Goal: Use online tool/utility: Utilize a website feature to perform a specific function

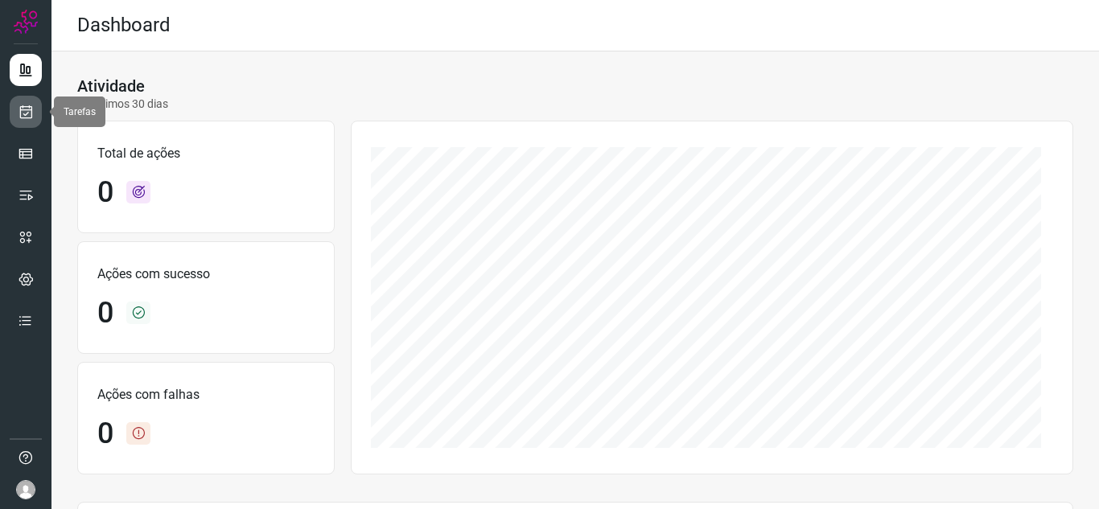
click at [19, 99] on link at bounding box center [26, 112] width 32 height 32
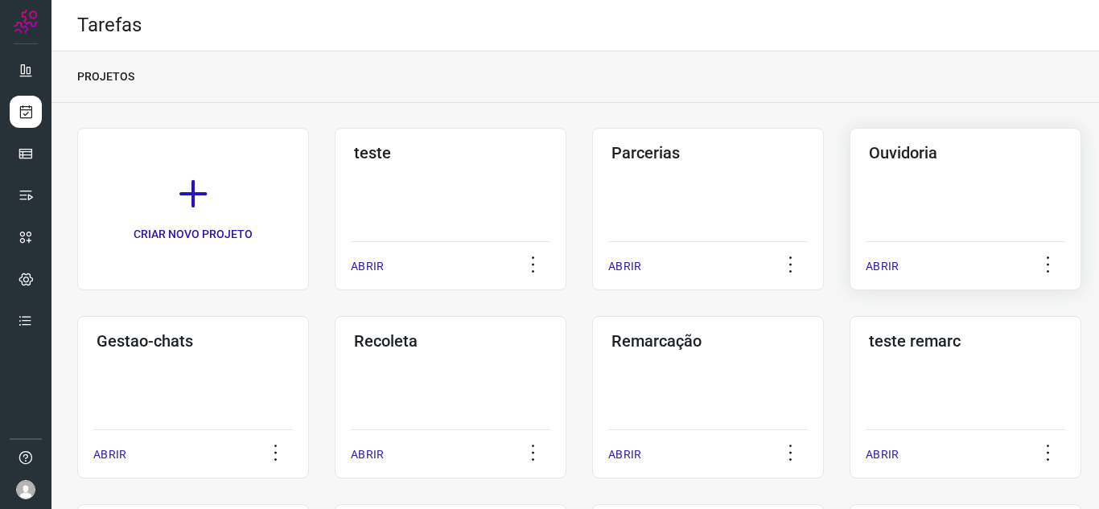
drag, startPoint x: 1040, startPoint y: 134, endPoint x: 988, endPoint y: 128, distance: 52.6
click at [1040, 134] on div "Ouvidoria ABRIR" at bounding box center [965, 209] width 232 height 162
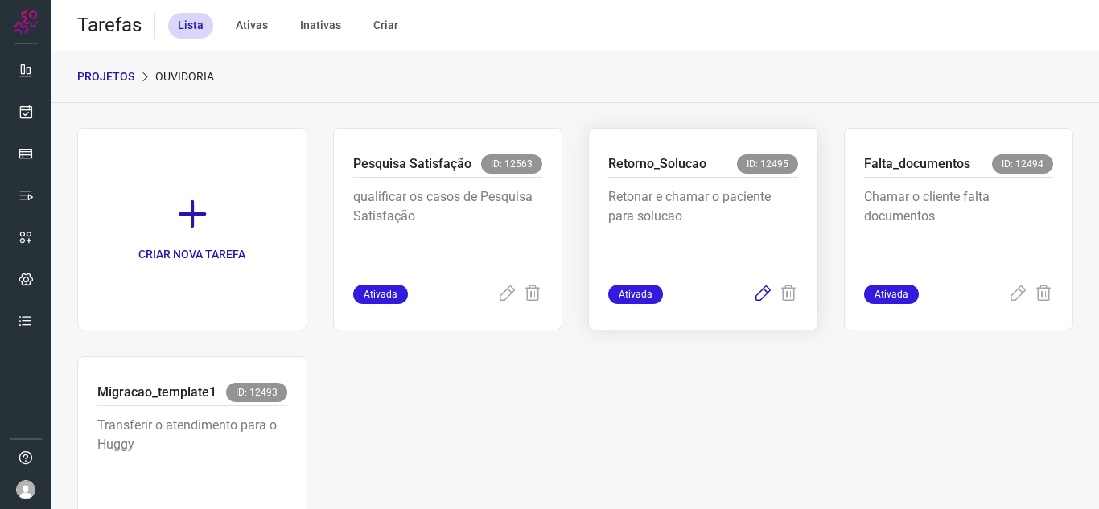
click at [753, 294] on icon at bounding box center [762, 294] width 19 height 19
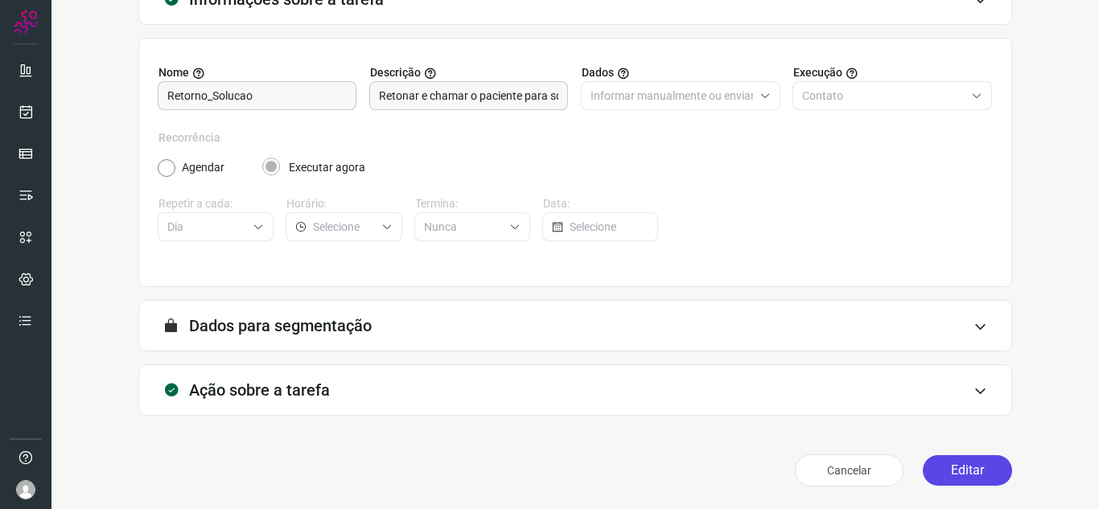
scroll to position [119, 0]
click at [963, 471] on button "Editar" at bounding box center [967, 470] width 89 height 31
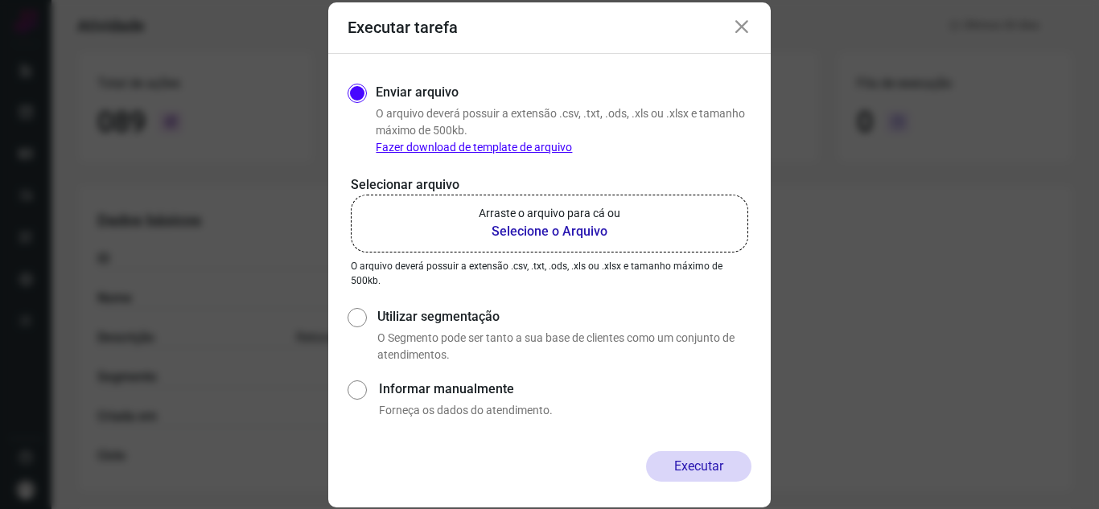
click at [494, 229] on b "Selecione o Arquivo" at bounding box center [550, 231] width 142 height 19
click at [0, 0] on input "Arraste o arquivo para cá ou Selecione o Arquivo" at bounding box center [0, 0] width 0 height 0
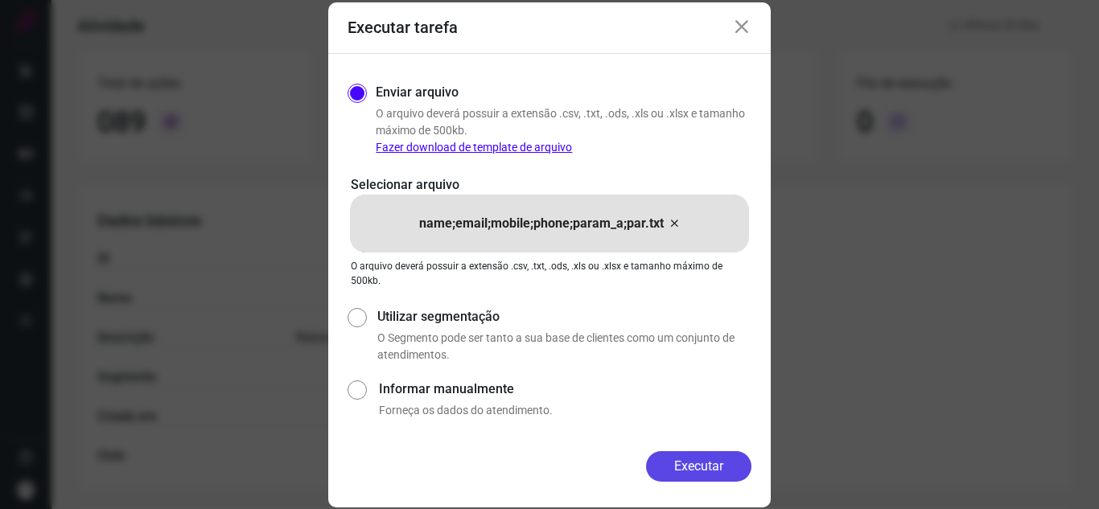
drag, startPoint x: 702, startPoint y: 454, endPoint x: 706, endPoint y: 442, distance: 12.0
click at [703, 455] on button "Executar" at bounding box center [698, 466] width 105 height 31
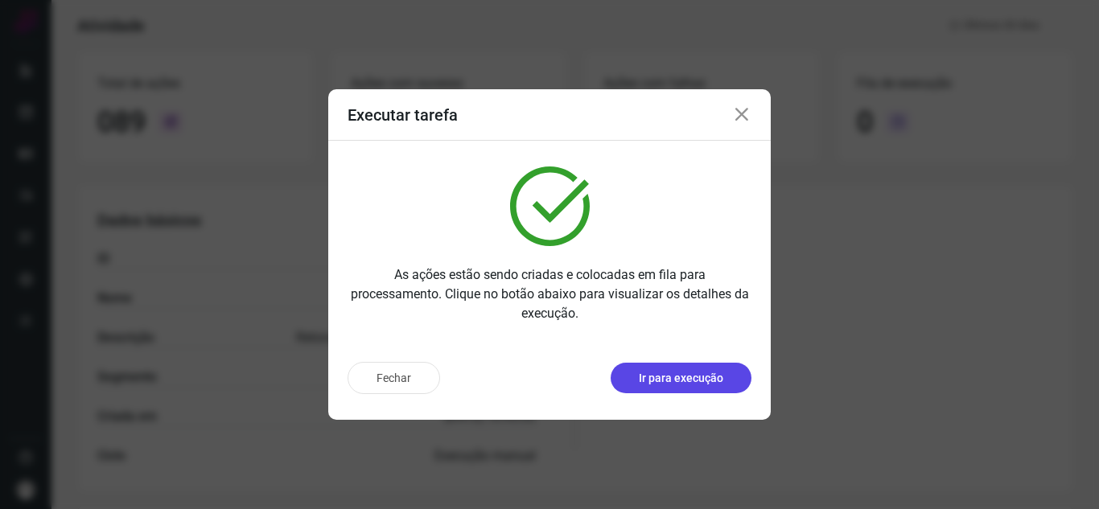
click at [710, 376] on p "Ir para execução" at bounding box center [681, 378] width 84 height 17
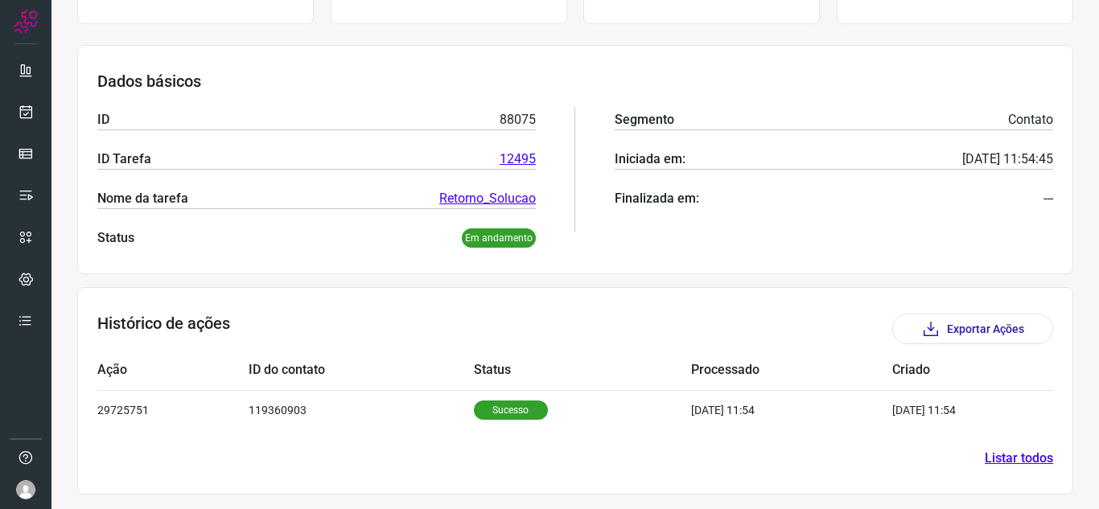
scroll to position [194, 0]
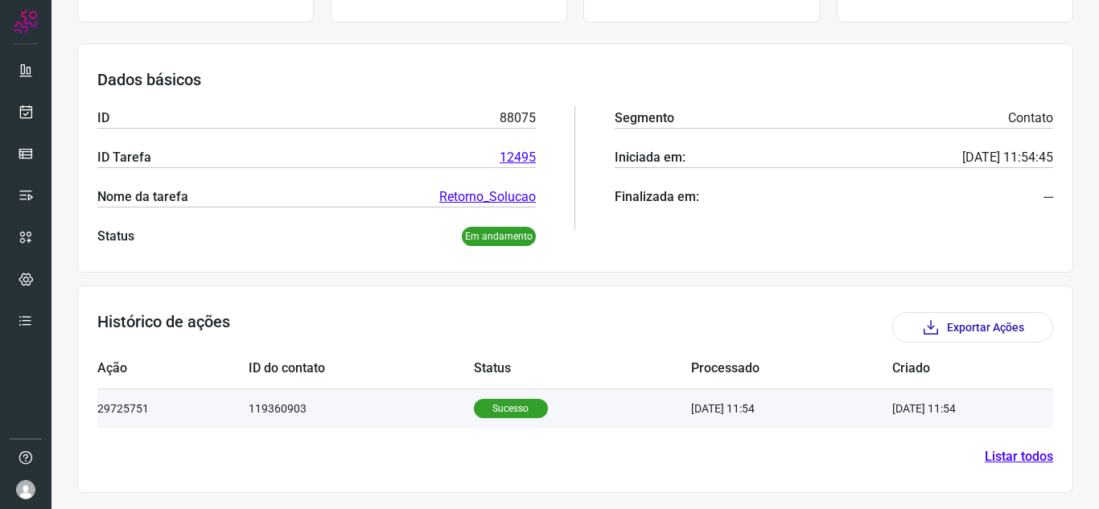
click at [310, 401] on td "119360903" at bounding box center [361, 408] width 224 height 39
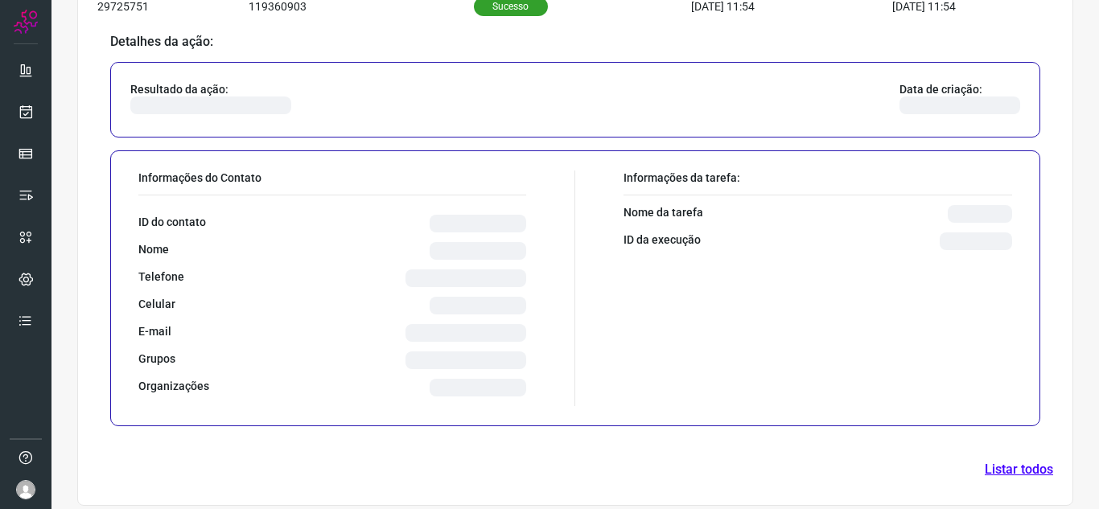
scroll to position [584, 0]
